Goal: Task Accomplishment & Management: Use online tool/utility

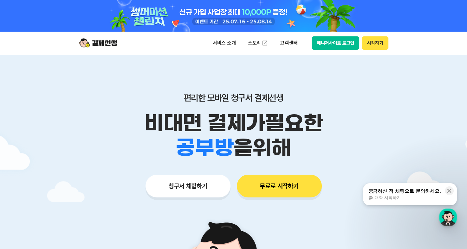
click at [375, 47] on button "시작하기" at bounding box center [374, 42] width 26 height 13
click at [272, 186] on button "무료로 시작하기" at bounding box center [279, 186] width 85 height 23
click at [327, 47] on button "매니저사이트 로그인" at bounding box center [335, 42] width 48 height 13
click at [423, 108] on div at bounding box center [233, 221] width 467 height 334
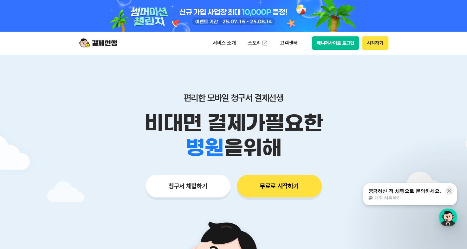
click at [449, 191] on icon at bounding box center [449, 191] width 4 height 4
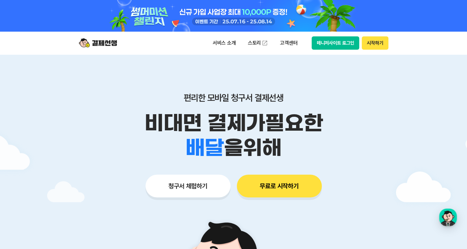
click at [422, 91] on div at bounding box center [233, 221] width 467 height 334
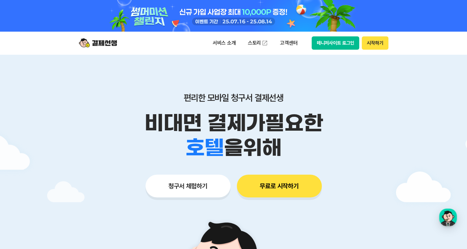
click at [378, 141] on div "학원 공부방 호텔 쇼핑몰 병원 배달 보험사 항공사 골프장 을 위해" at bounding box center [233, 148] width 324 height 25
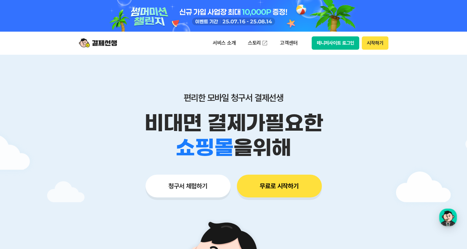
click at [334, 39] on button "매니저사이트 로그인" at bounding box center [335, 42] width 48 height 13
